Goal: Transaction & Acquisition: Download file/media

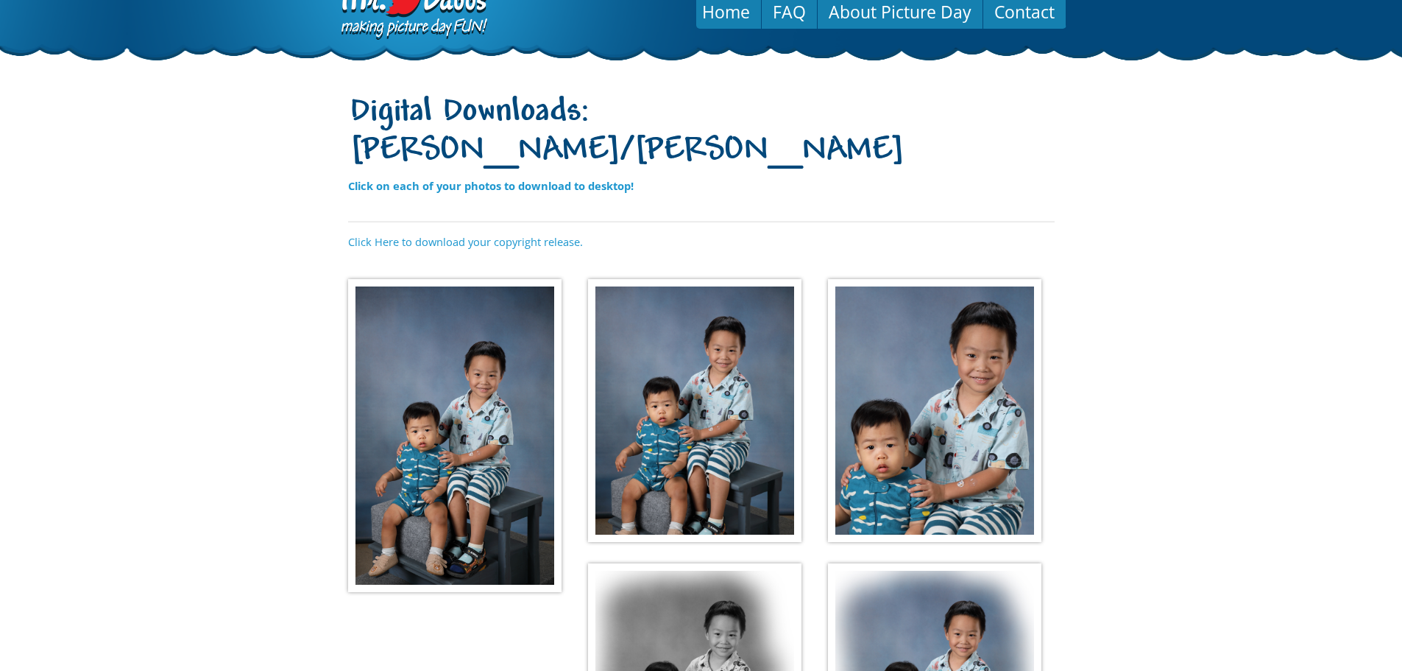
scroll to position [74, 0]
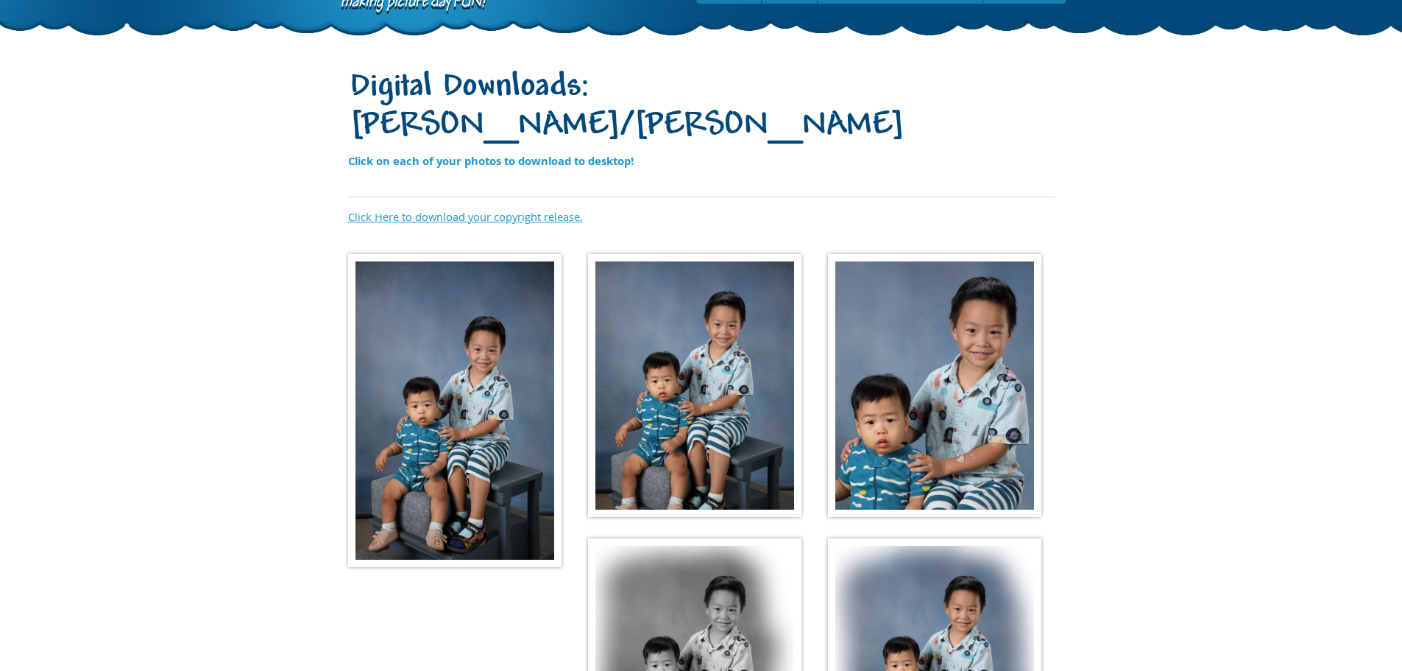
click at [487, 209] on link "Click Here to download your copyright release." at bounding box center [465, 216] width 235 height 15
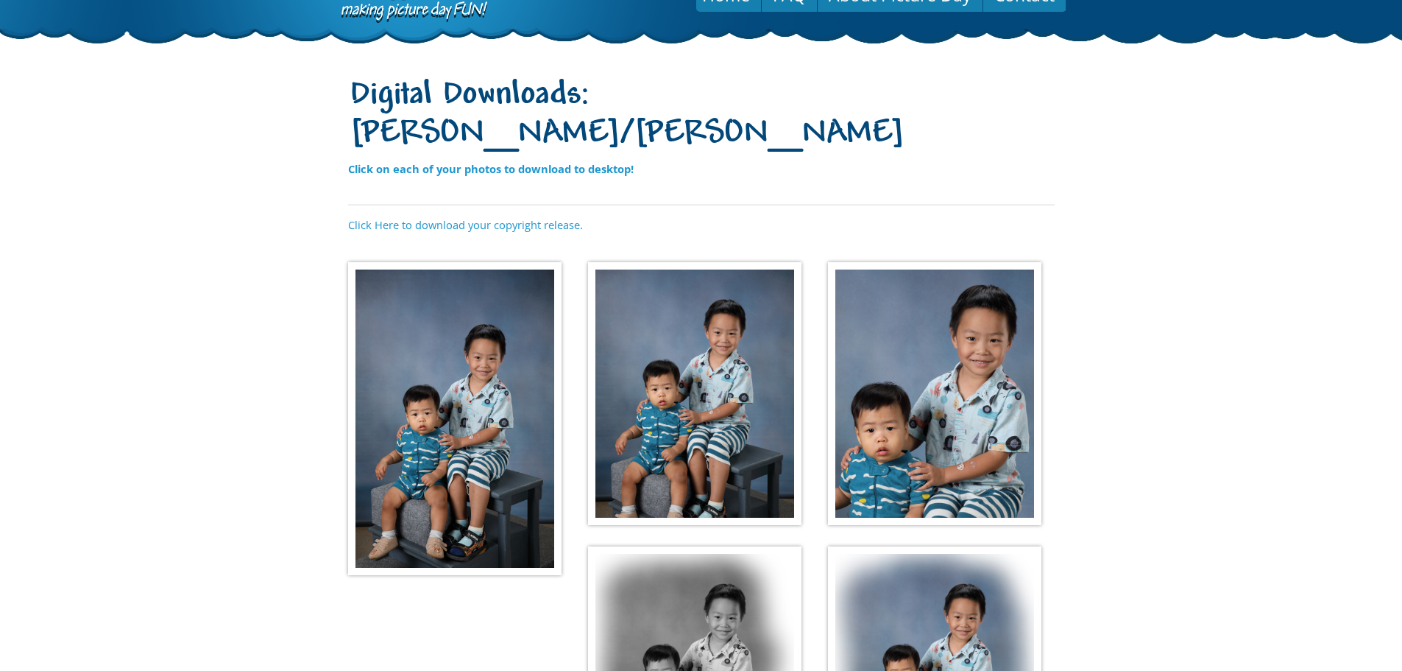
scroll to position [63, 0]
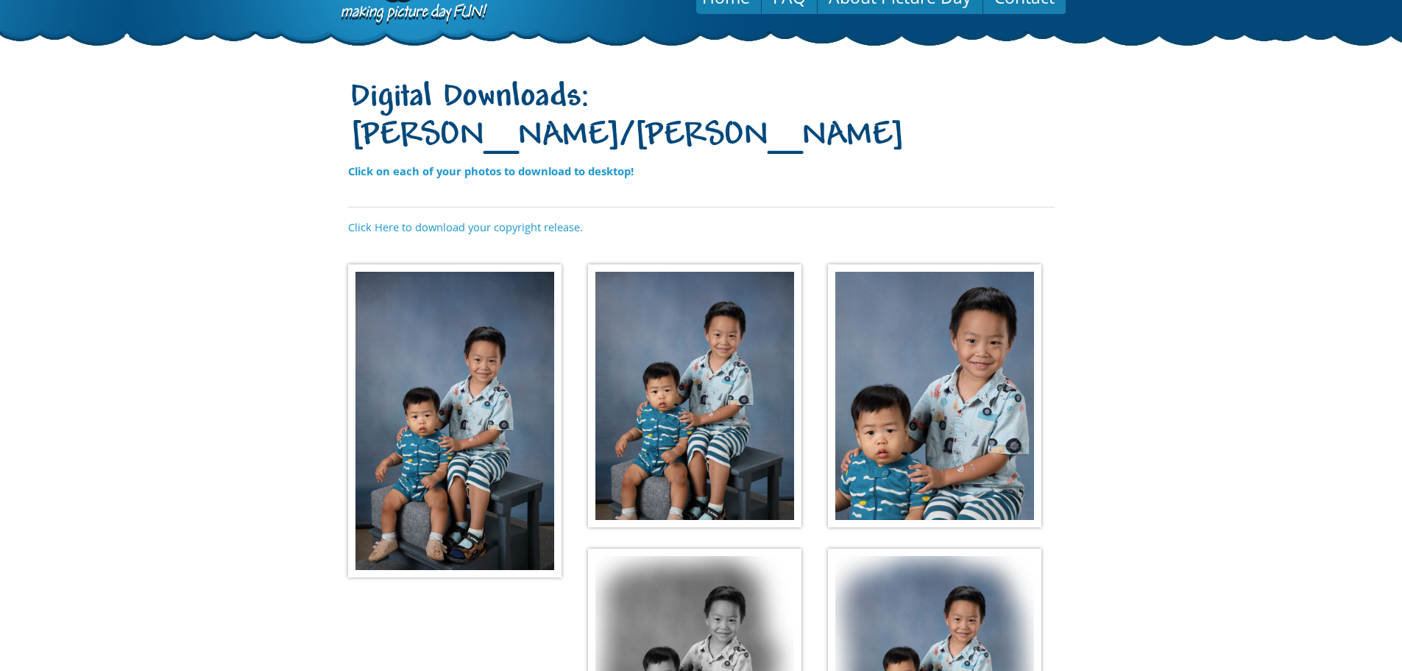
click at [462, 340] on img at bounding box center [454, 420] width 213 height 313
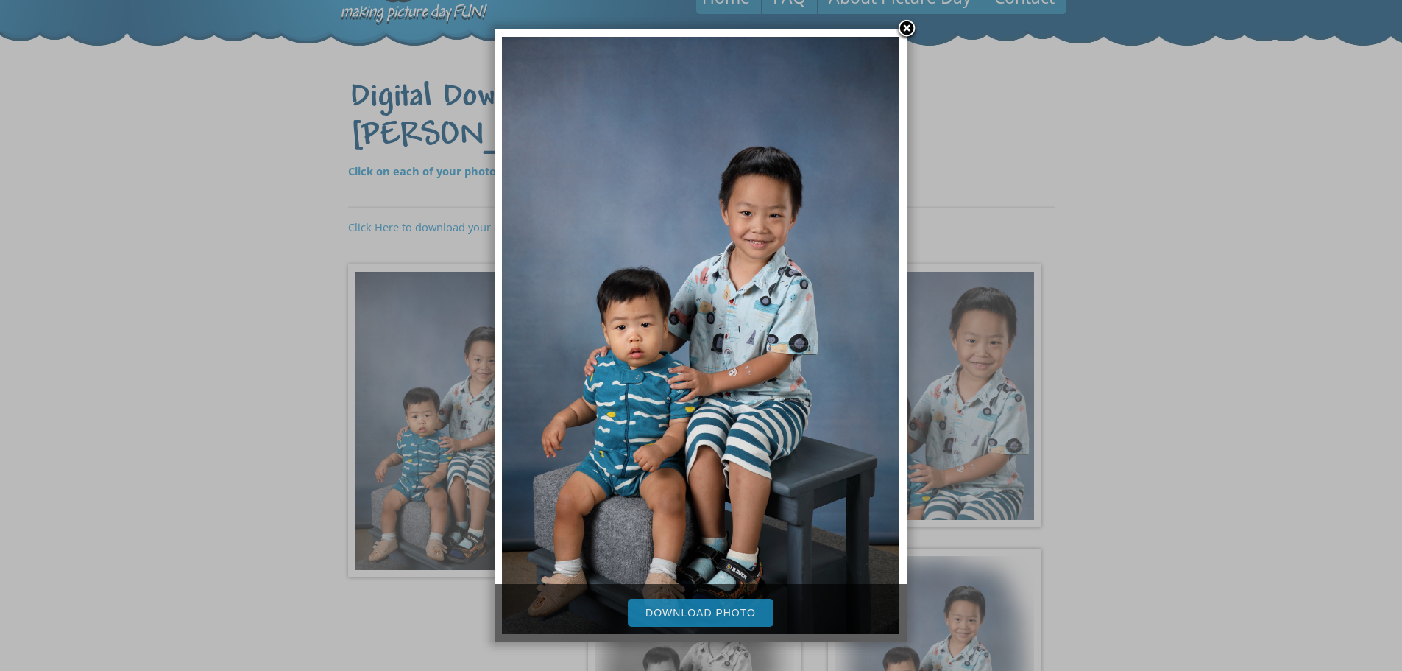
click at [702, 611] on link "Download Photo" at bounding box center [701, 613] width 146 height 28
click at [909, 24] on link at bounding box center [907, 29] width 22 height 22
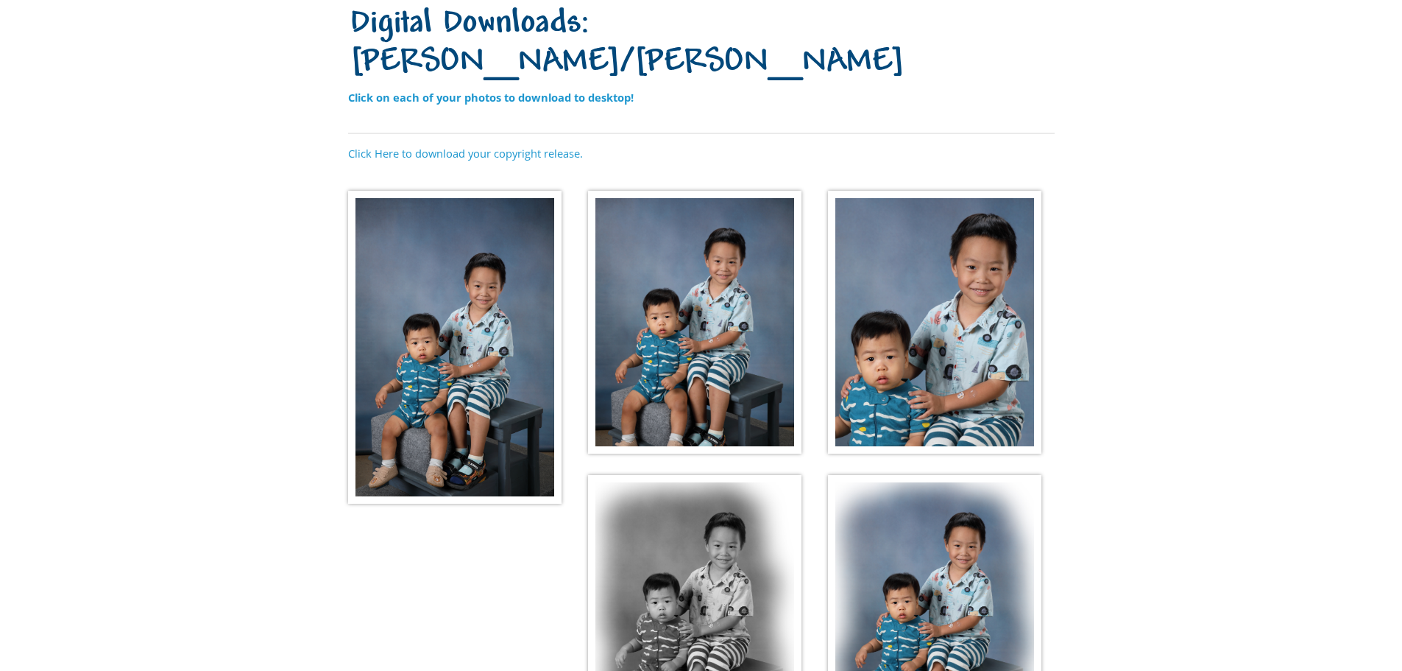
scroll to position [211, 0]
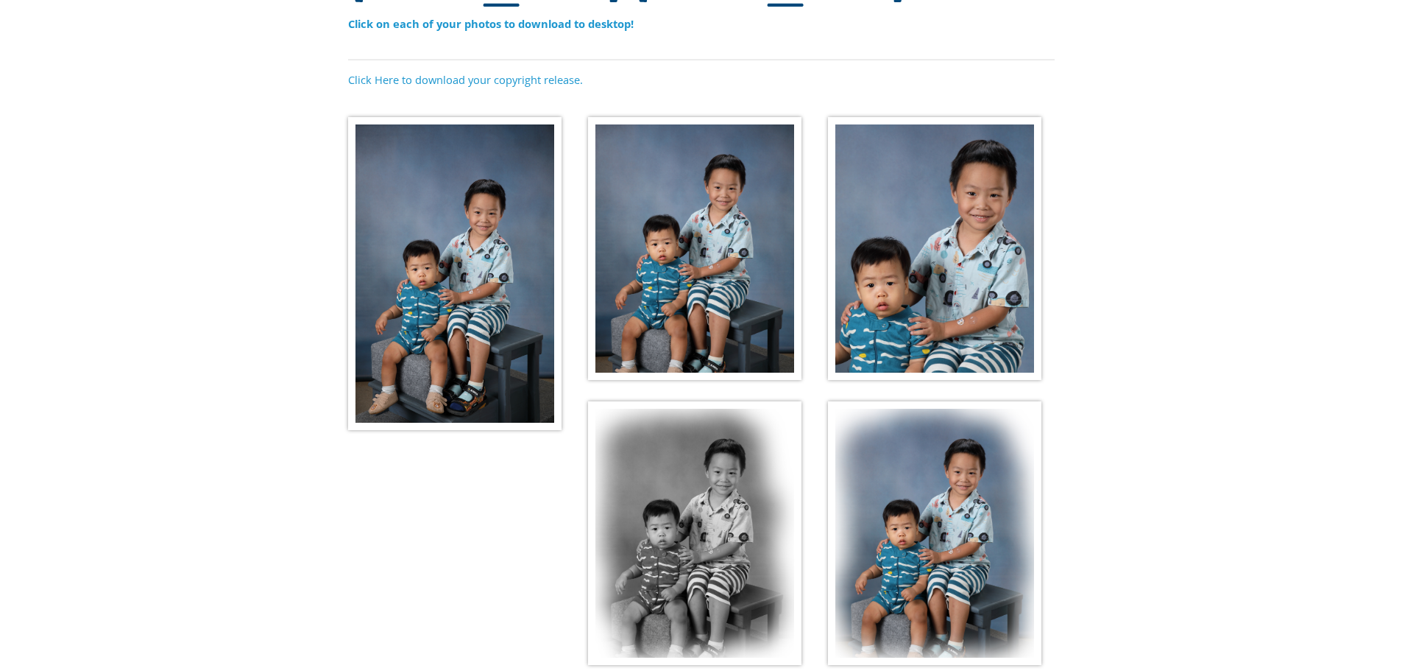
click at [917, 246] on img at bounding box center [934, 249] width 213 height 264
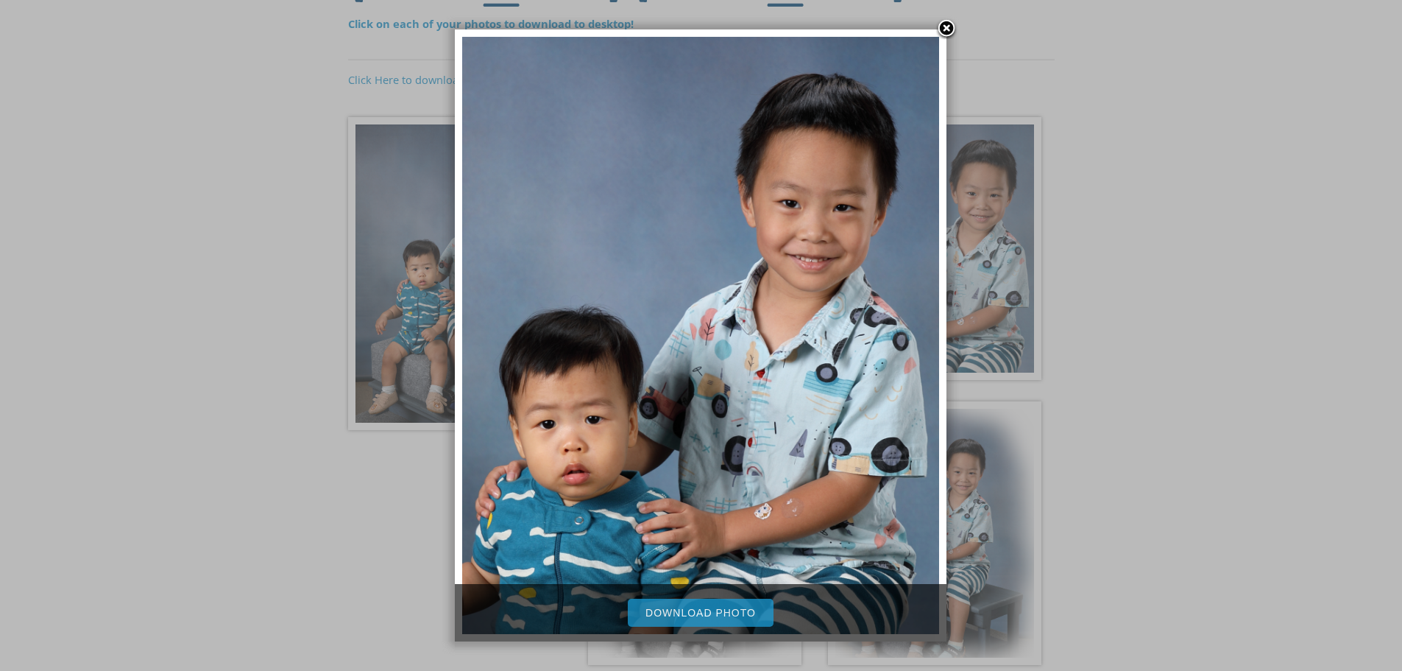
click at [724, 613] on link "Download Photo" at bounding box center [701, 613] width 146 height 28
click at [1108, 518] on div at bounding box center [701, 303] width 1402 height 1028
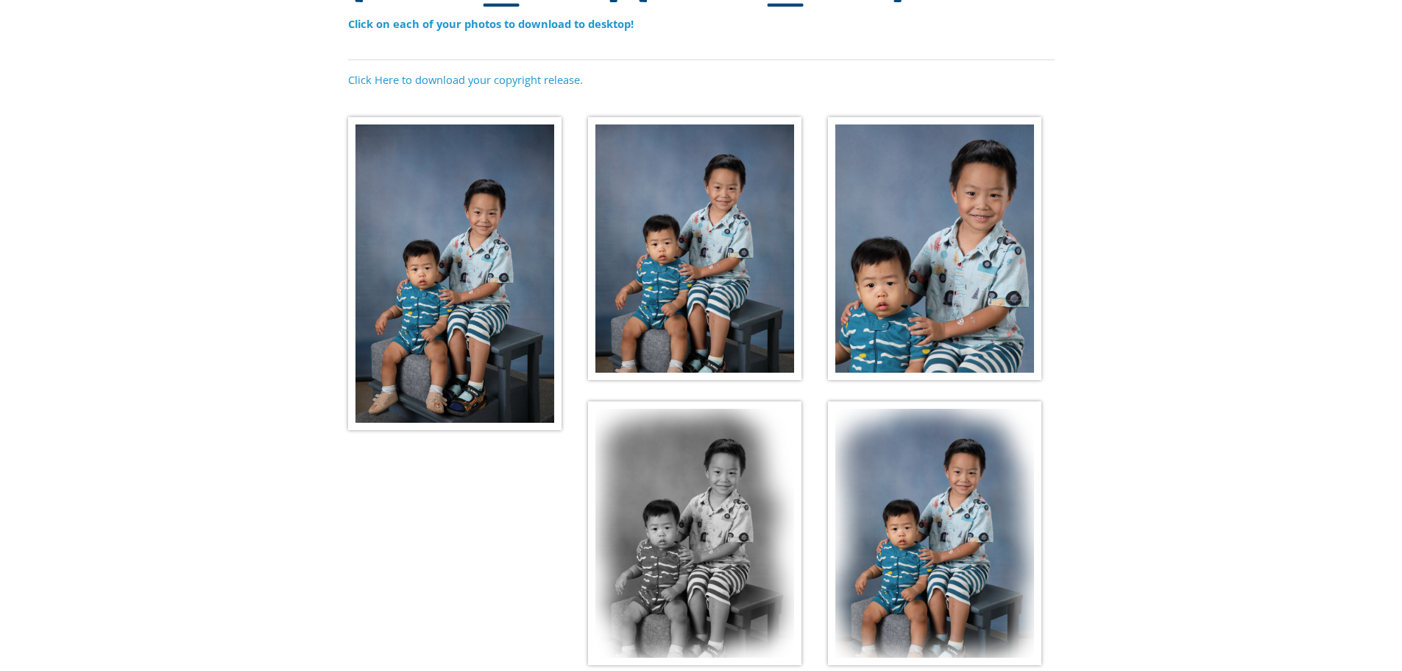
click at [736, 270] on img at bounding box center [694, 249] width 213 height 264
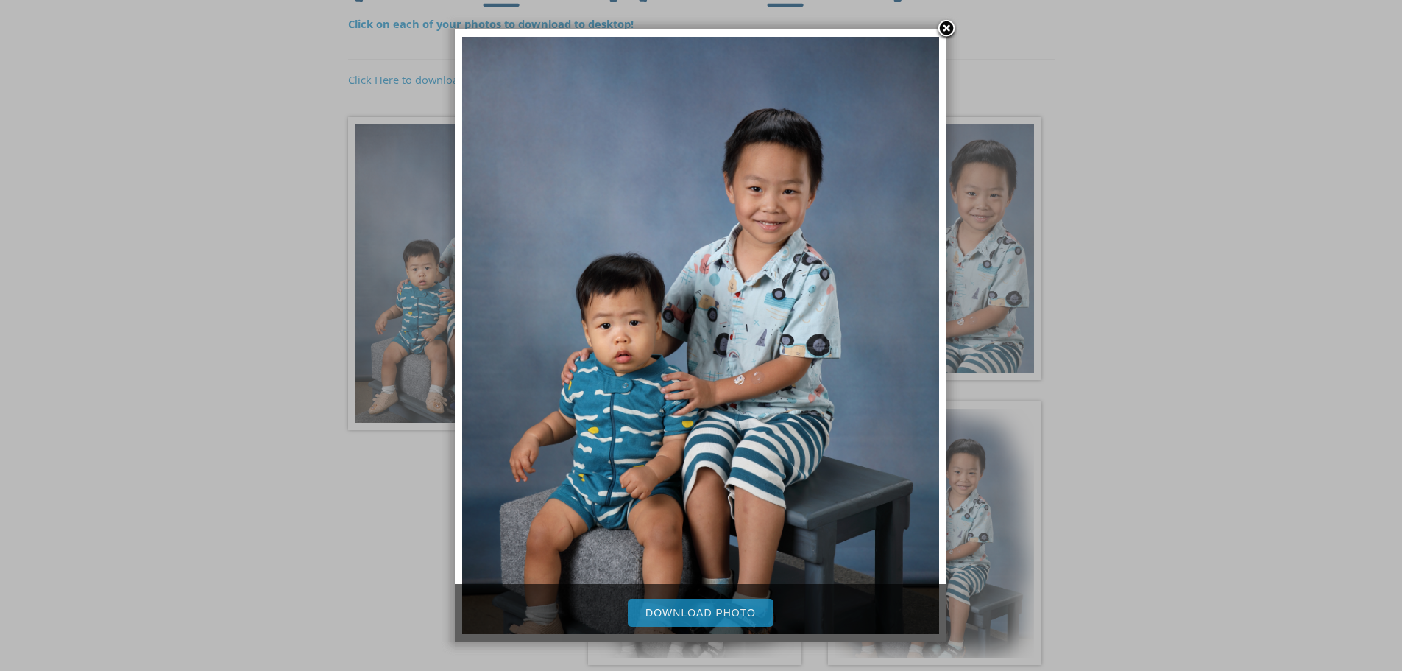
click at [723, 608] on link "Download Photo" at bounding box center [701, 613] width 146 height 28
click at [1086, 486] on div at bounding box center [701, 303] width 1402 height 1028
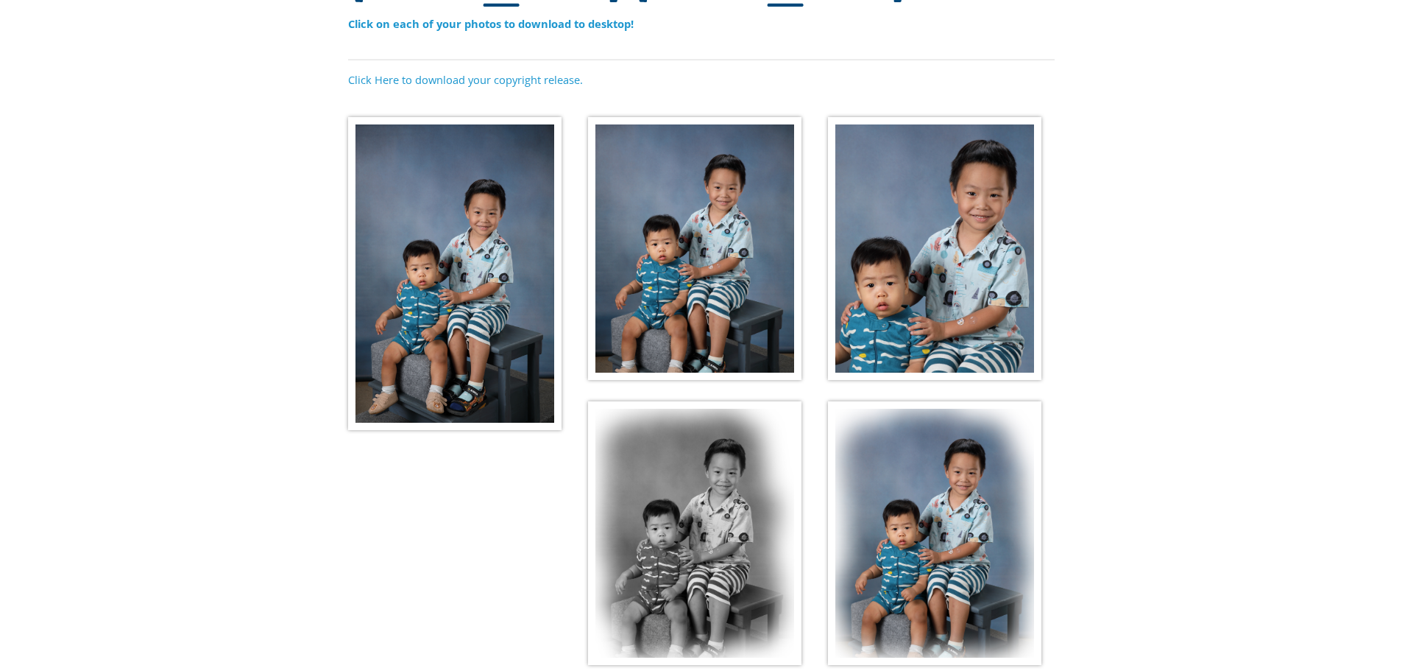
click at [738, 497] on img at bounding box center [694, 533] width 213 height 264
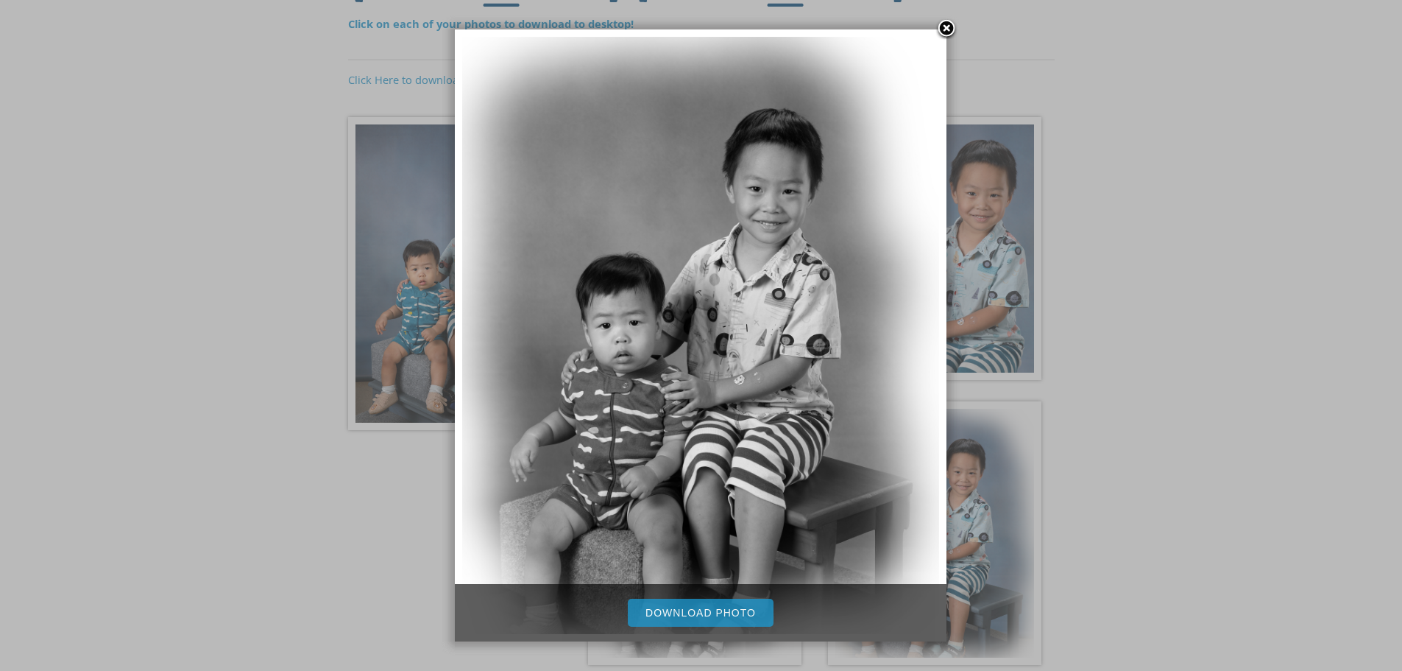
click at [722, 609] on link "Download Photo" at bounding box center [701, 613] width 146 height 28
click at [1126, 521] on div at bounding box center [701, 303] width 1402 height 1028
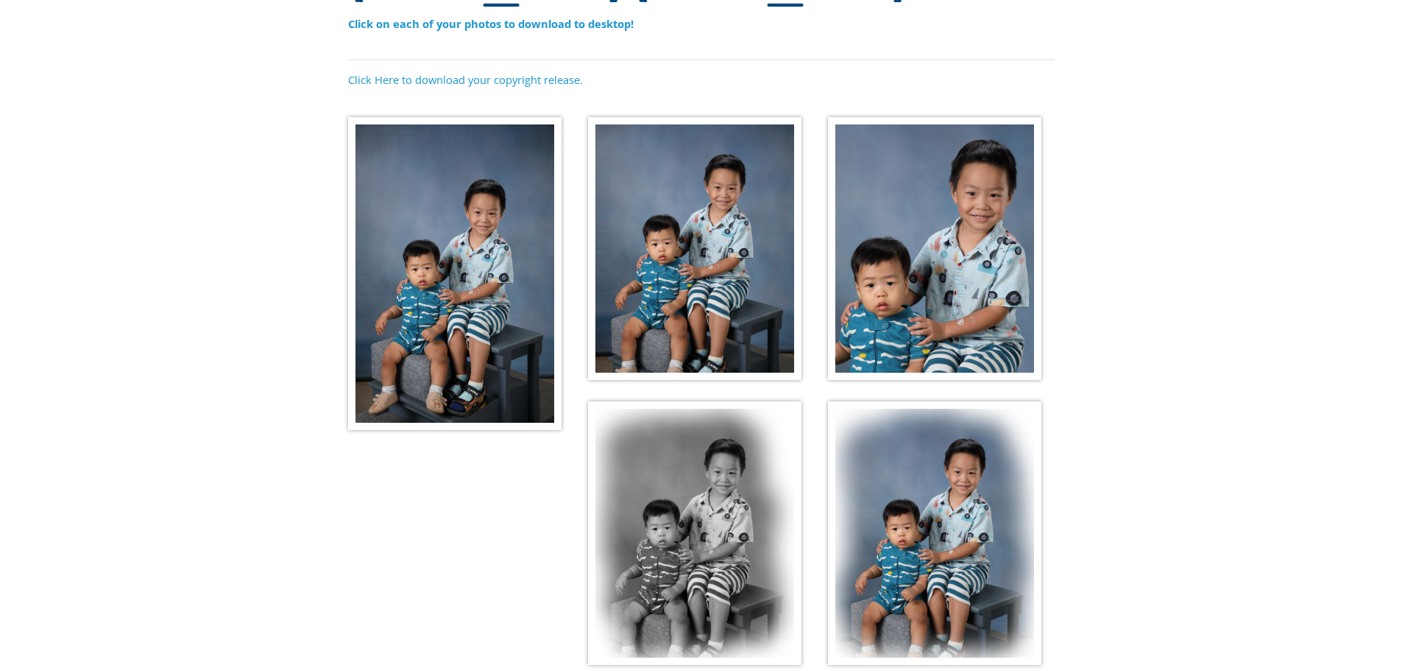
click at [948, 495] on img at bounding box center [934, 533] width 213 height 264
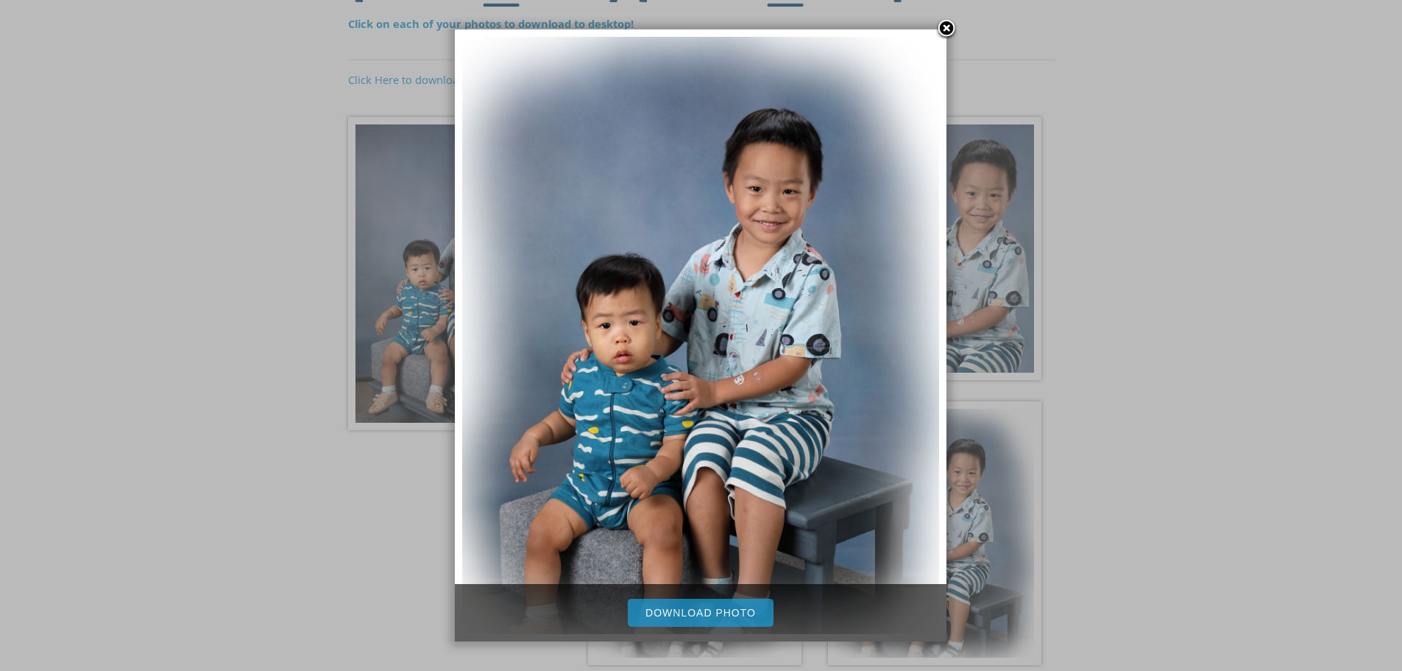
click at [731, 607] on link "Download Photo" at bounding box center [701, 613] width 146 height 28
click at [1095, 340] on div at bounding box center [701, 303] width 1402 height 1028
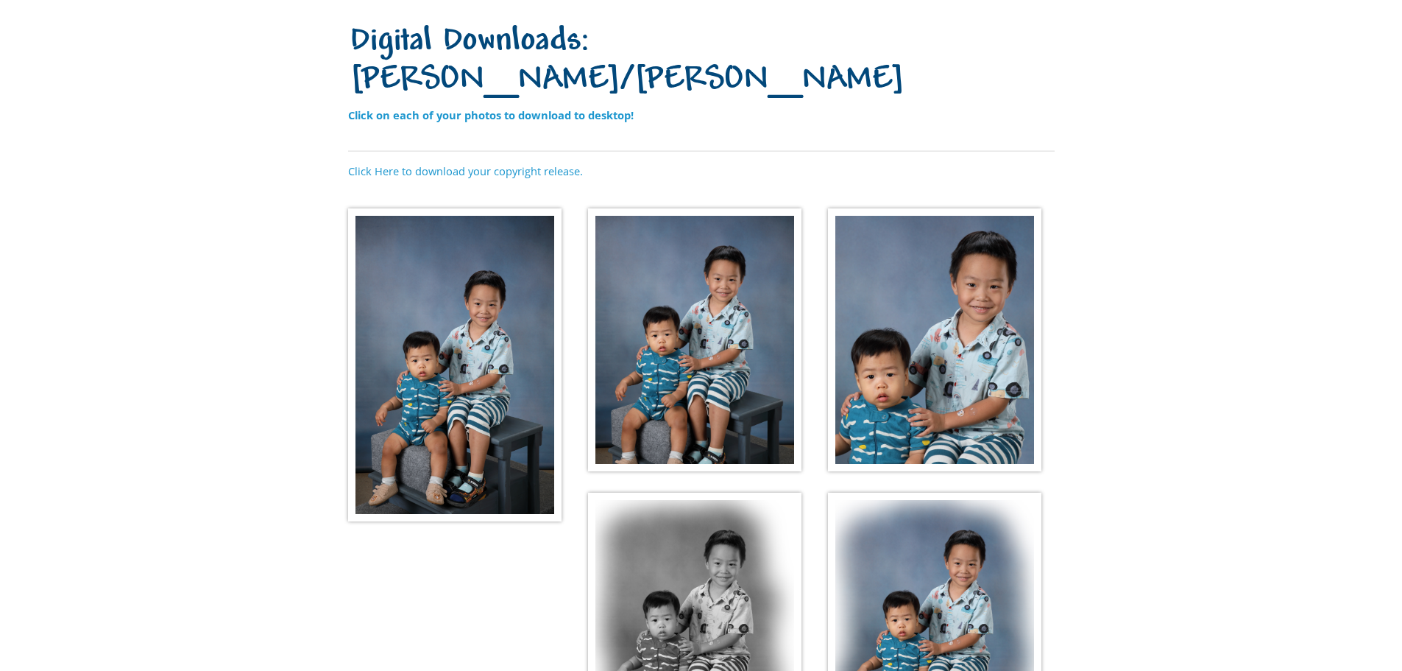
scroll to position [0, 0]
